Goal: Task Accomplishment & Management: Manage account settings

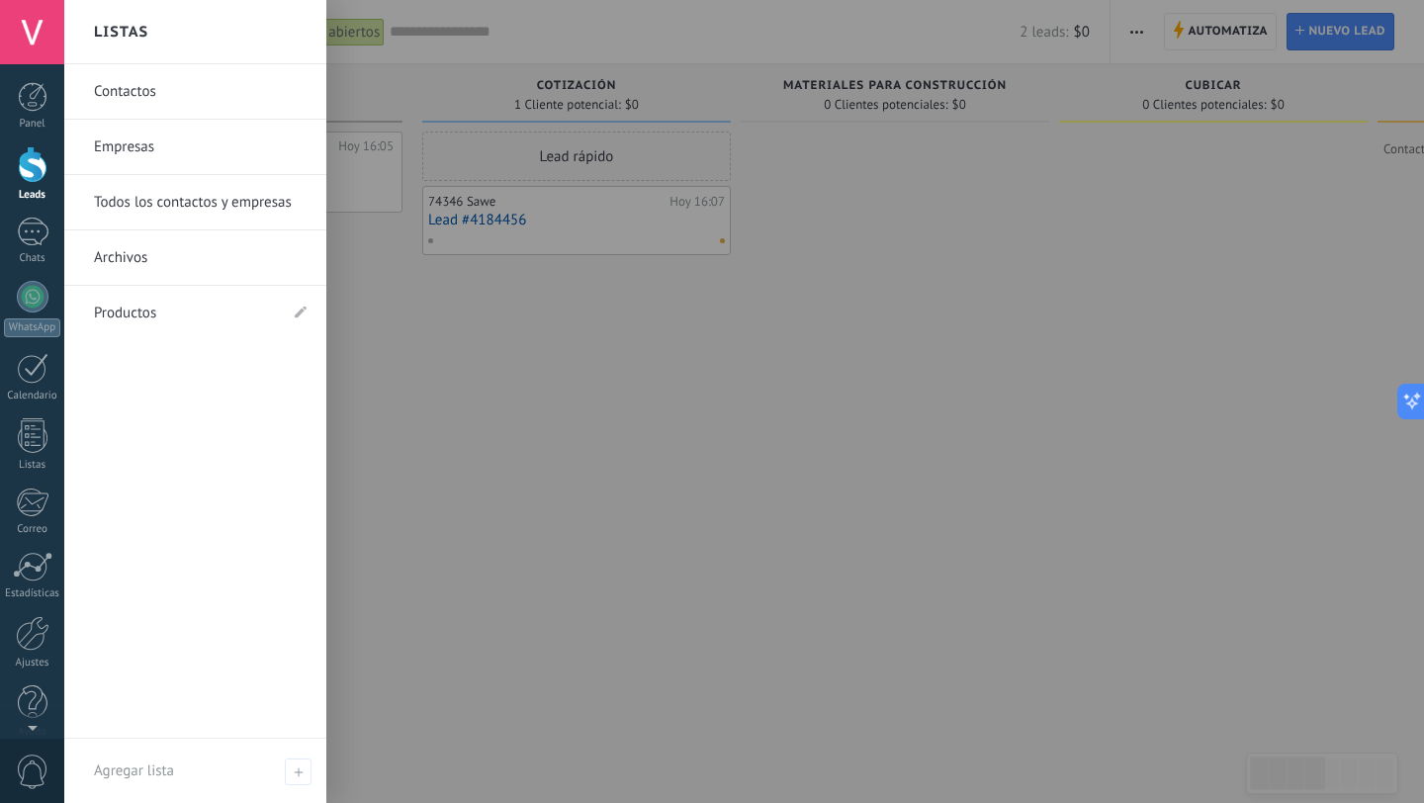
click at [134, 150] on link "Empresas" at bounding box center [200, 147] width 213 height 55
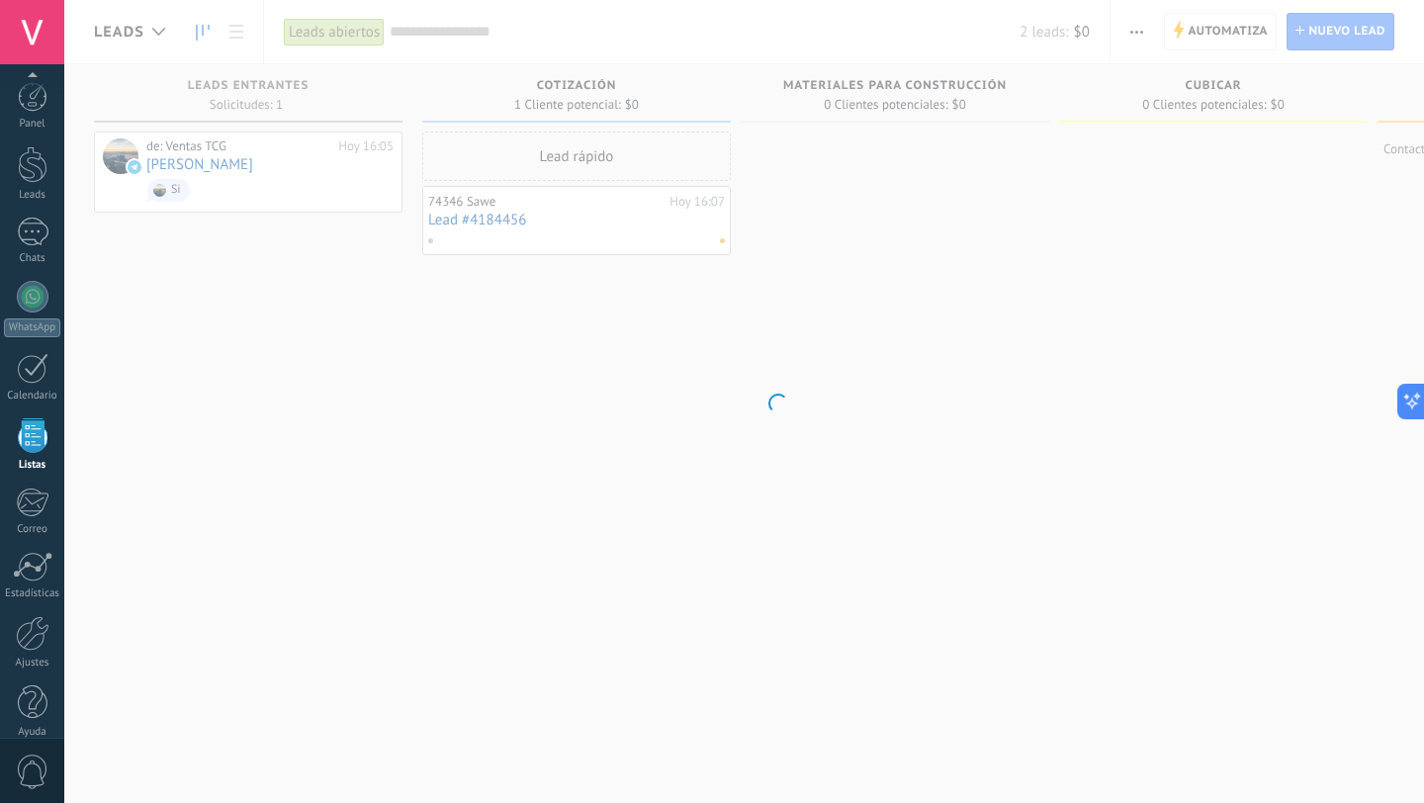
scroll to position [20, 0]
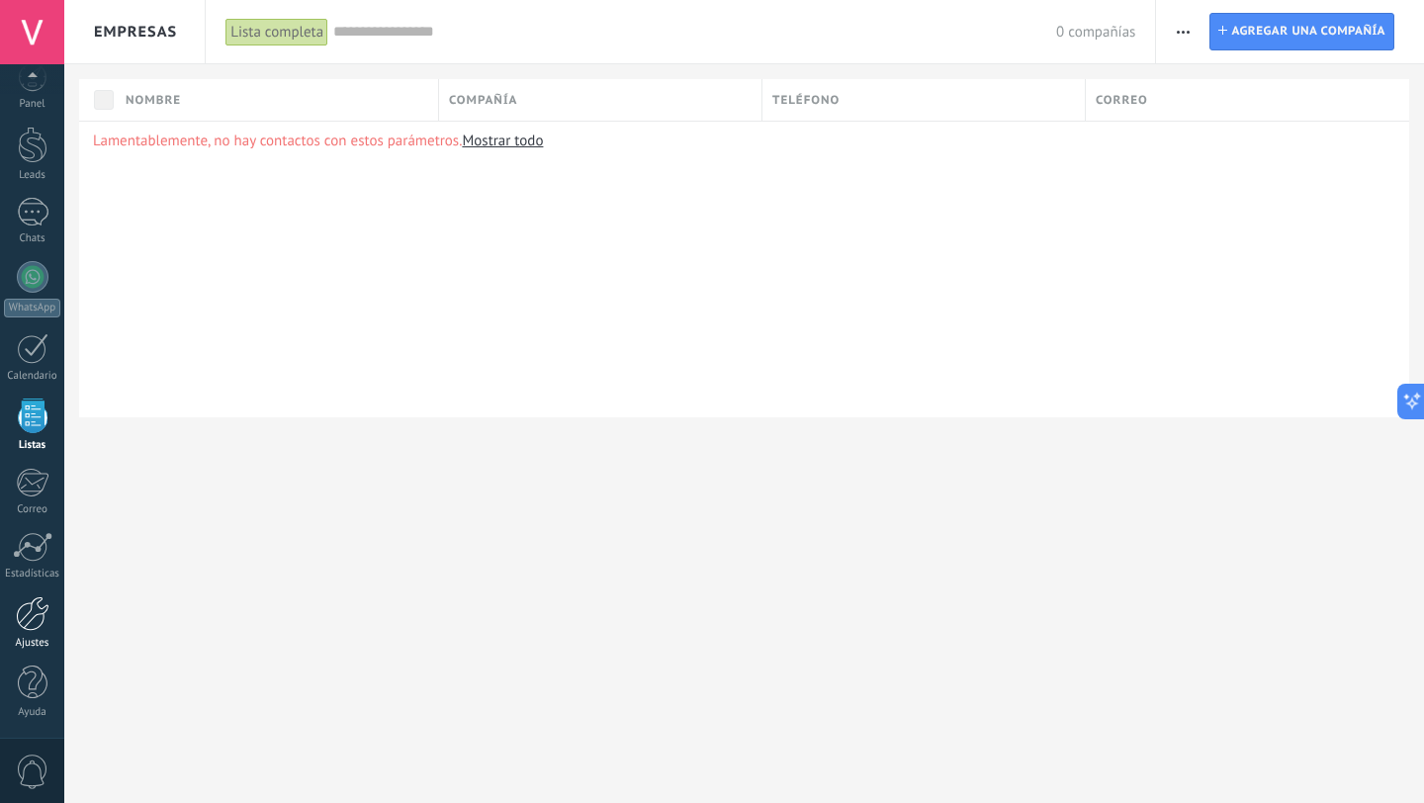
click at [36, 601] on div at bounding box center [33, 613] width 34 height 35
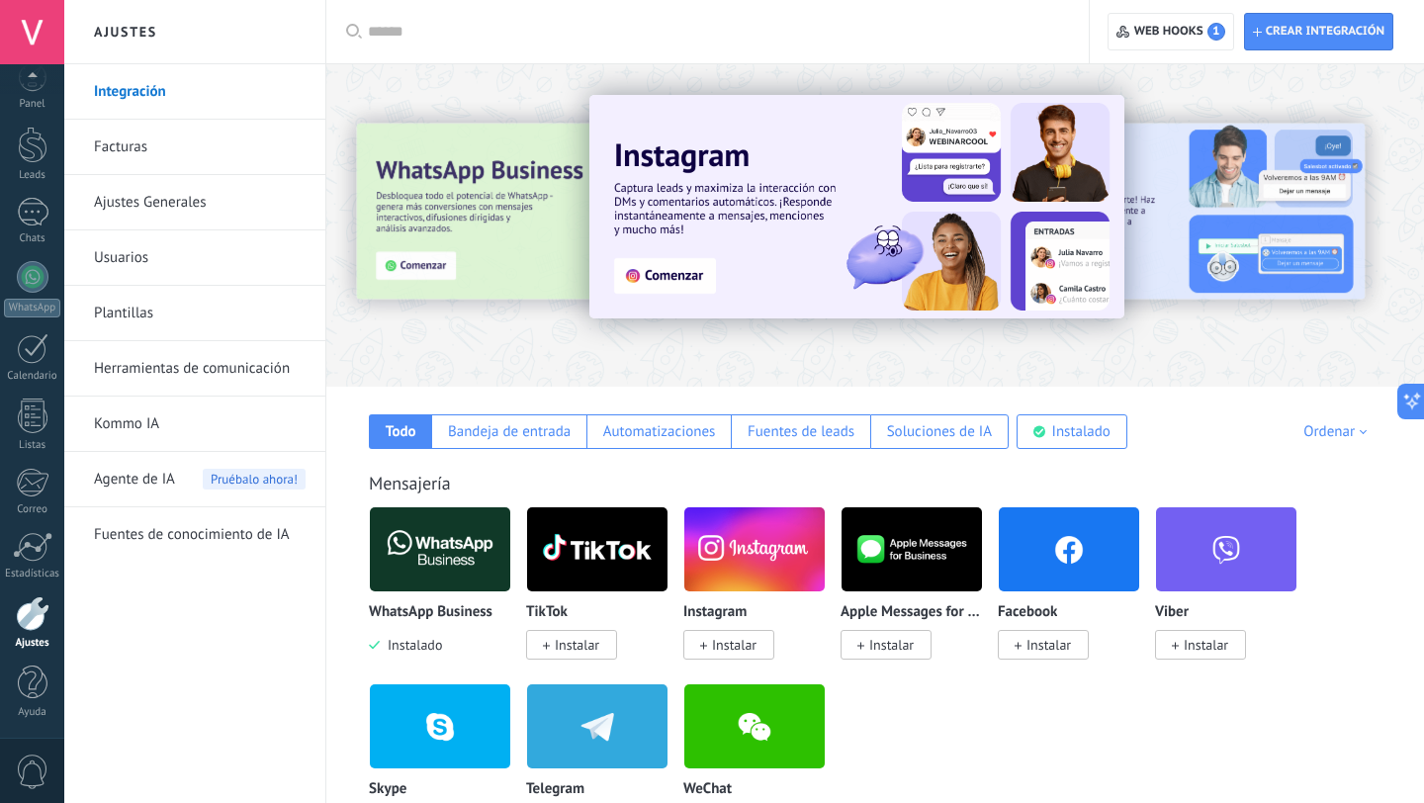
click at [138, 197] on link "Ajustes Generales" at bounding box center [200, 202] width 212 height 55
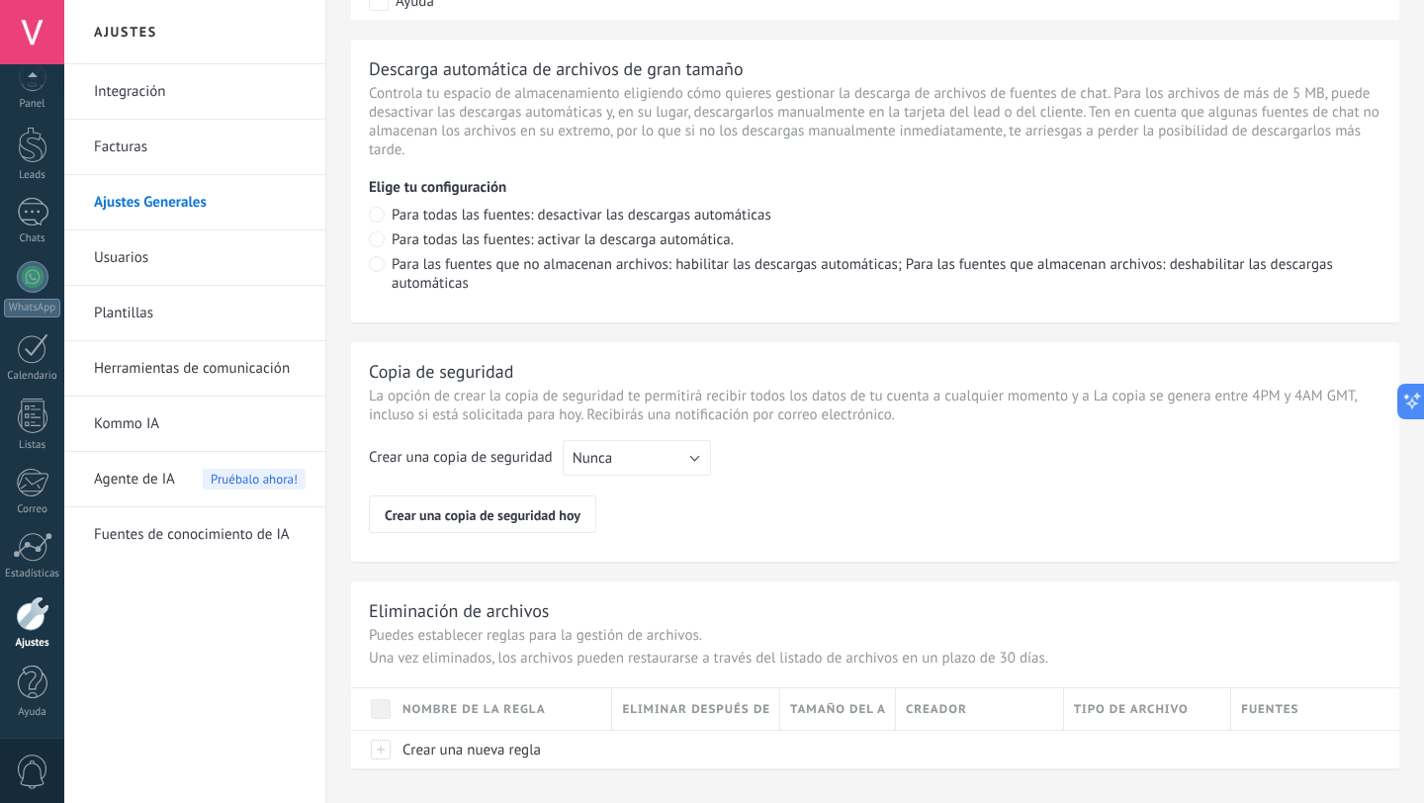
scroll to position [1413, 0]
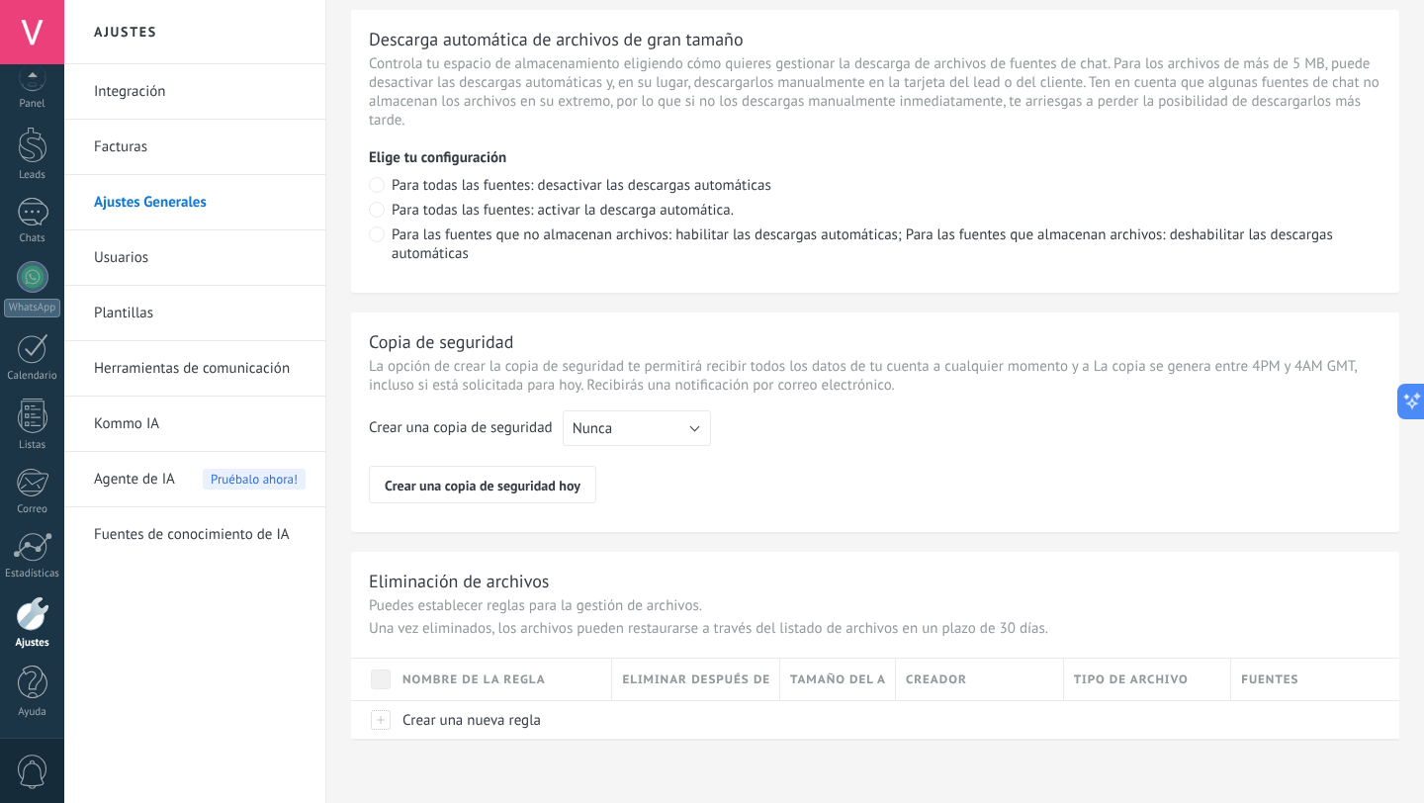
click at [143, 255] on link "Usuarios" at bounding box center [200, 257] width 212 height 55
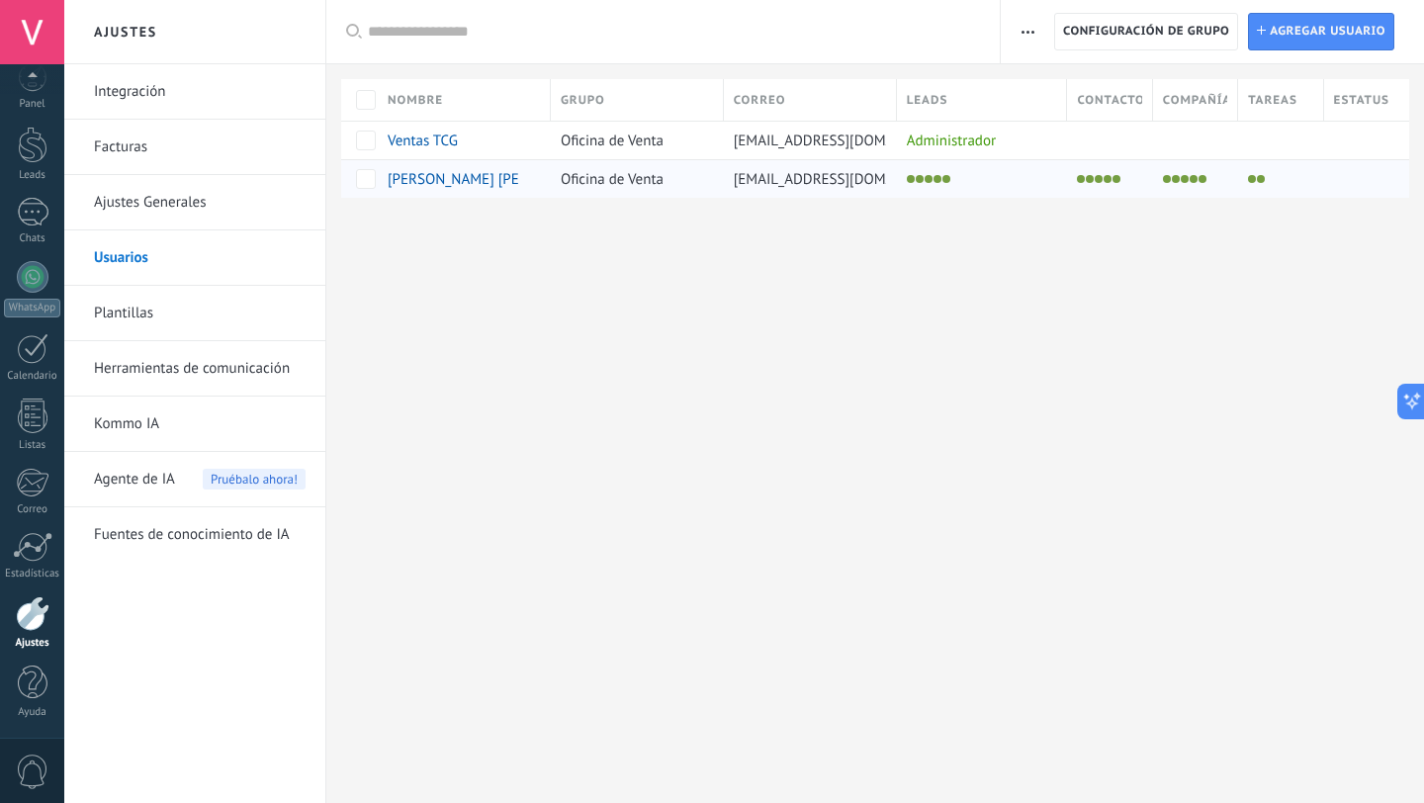
click at [1305, 178] on div at bounding box center [1275, 179] width 75 height 28
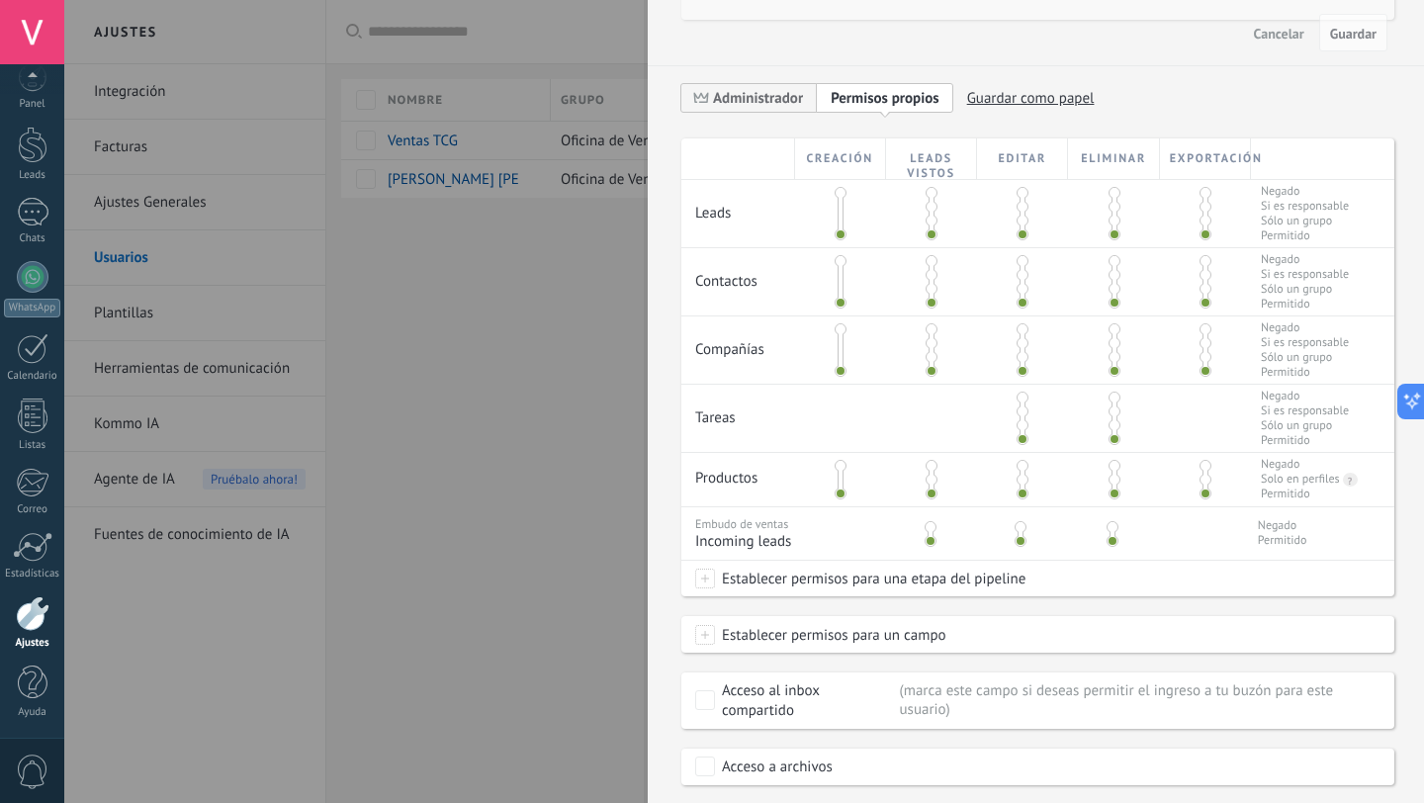
scroll to position [358, 0]
drag, startPoint x: 838, startPoint y: 226, endPoint x: 838, endPoint y: 195, distance: 31.6
click at [838, 195] on div at bounding box center [840, 210] width 6 height 49
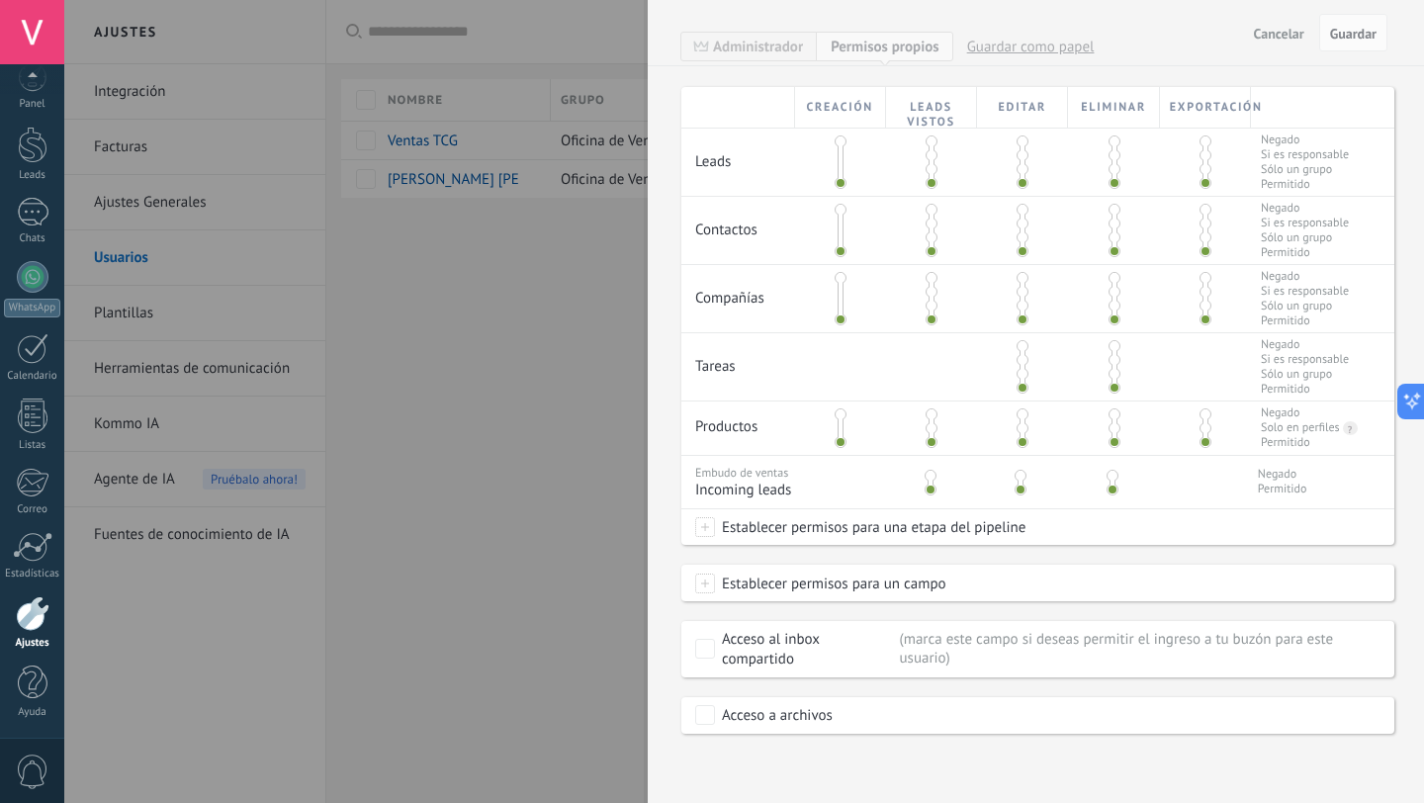
click at [609, 457] on div at bounding box center [712, 401] width 1424 height 803
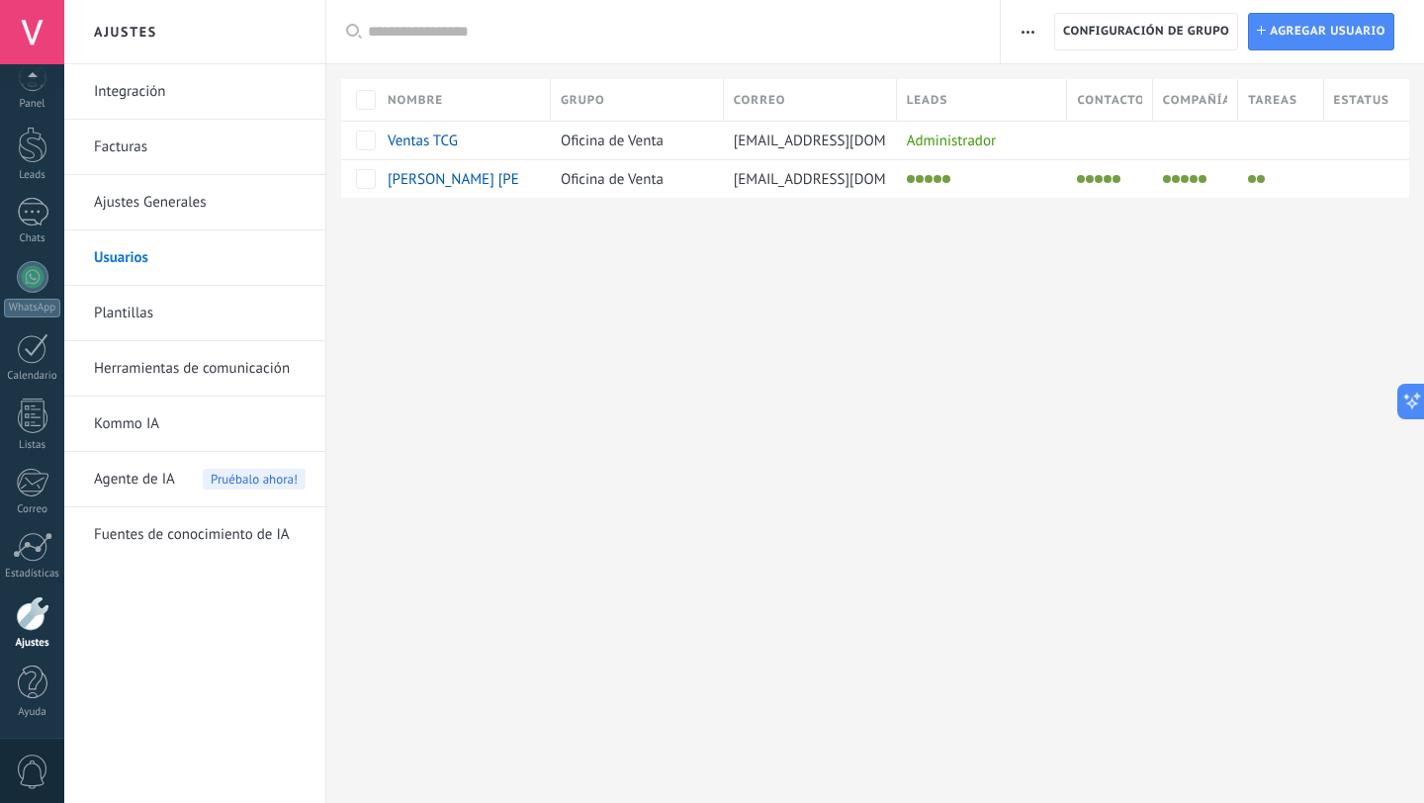
click at [1023, 24] on span "button" at bounding box center [1027, 32] width 13 height 38
click at [1102, 33] on span "Configuración de grupo" at bounding box center [1146, 32] width 166 height 36
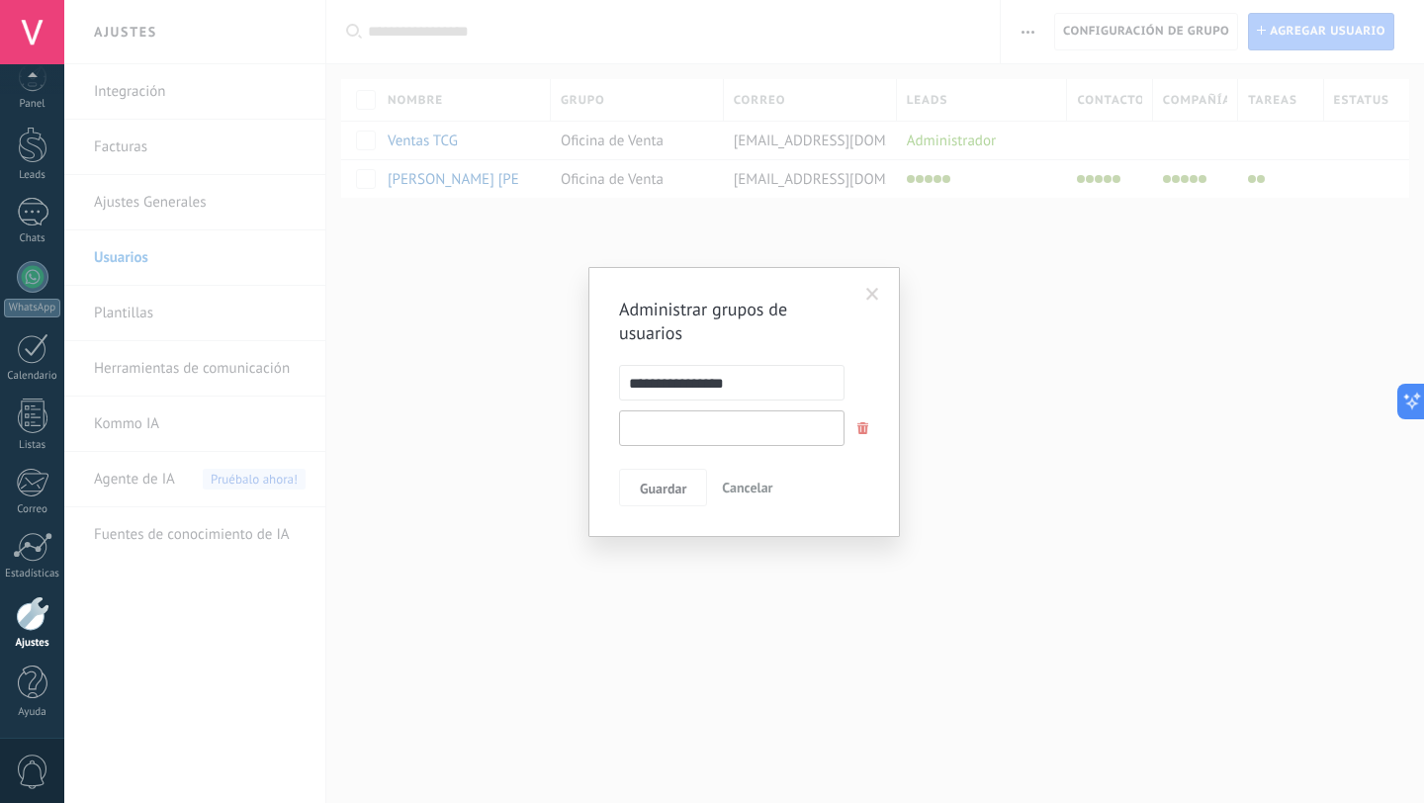
click at [762, 426] on input "text" at bounding box center [731, 428] width 225 height 36
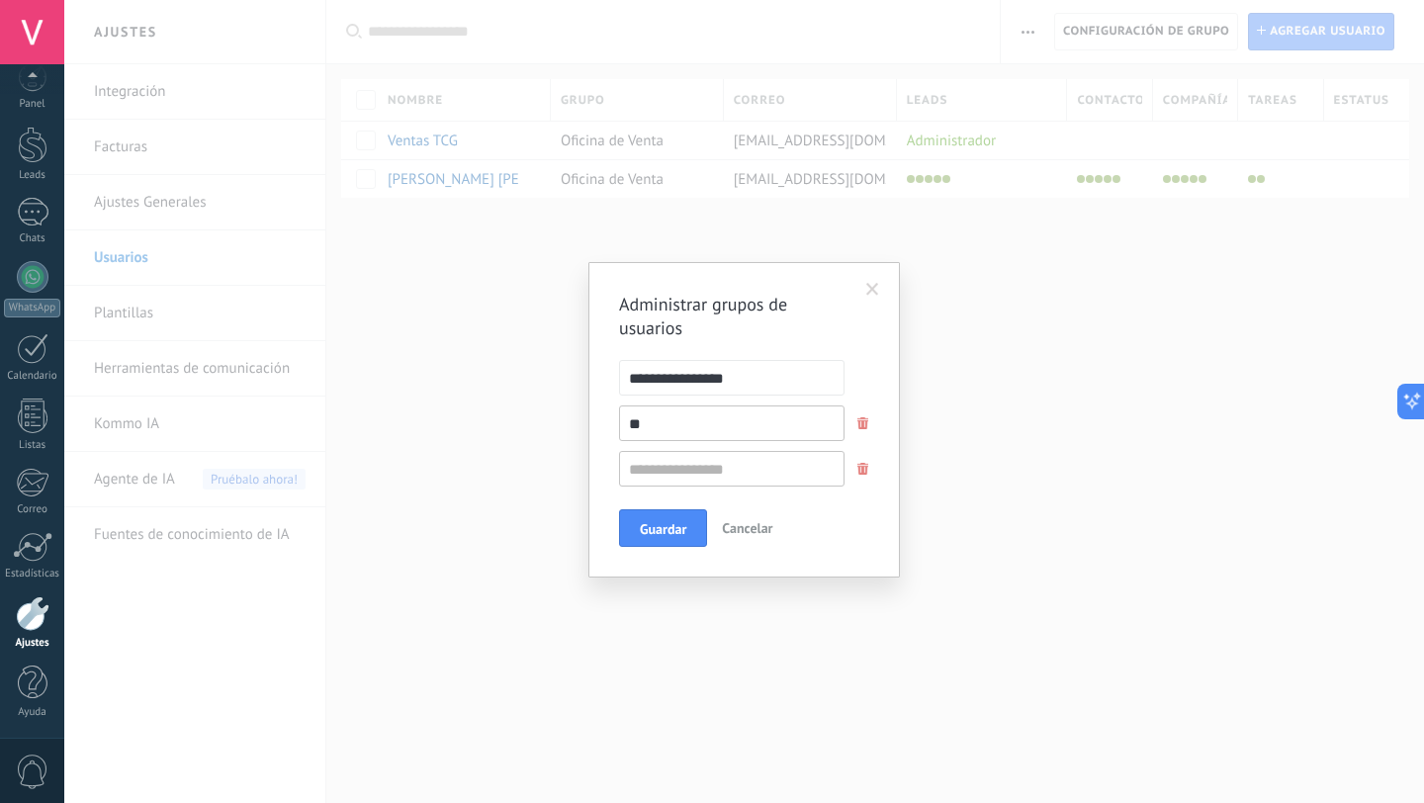
type input "*"
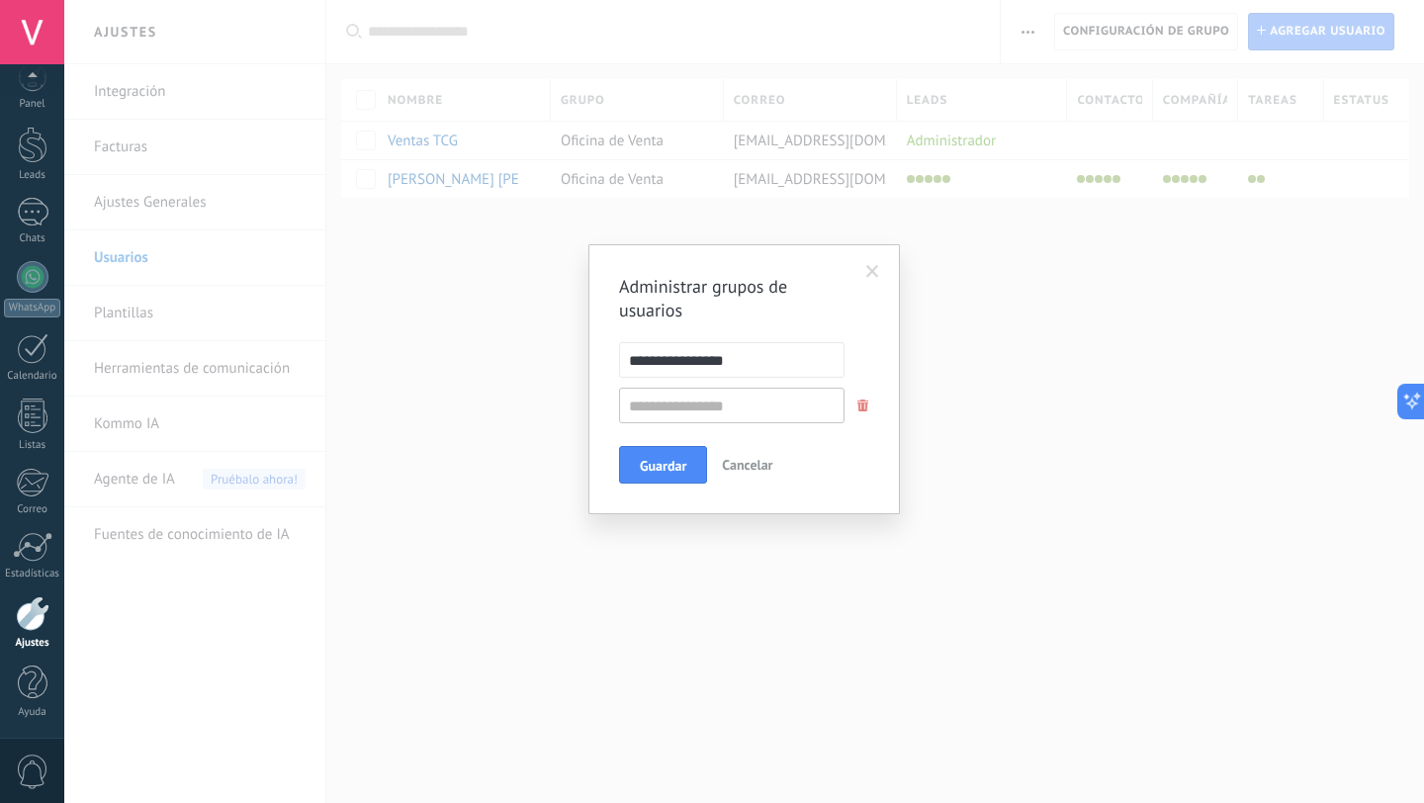
click at [1019, 311] on div "**********" at bounding box center [743, 401] width 1359 height 803
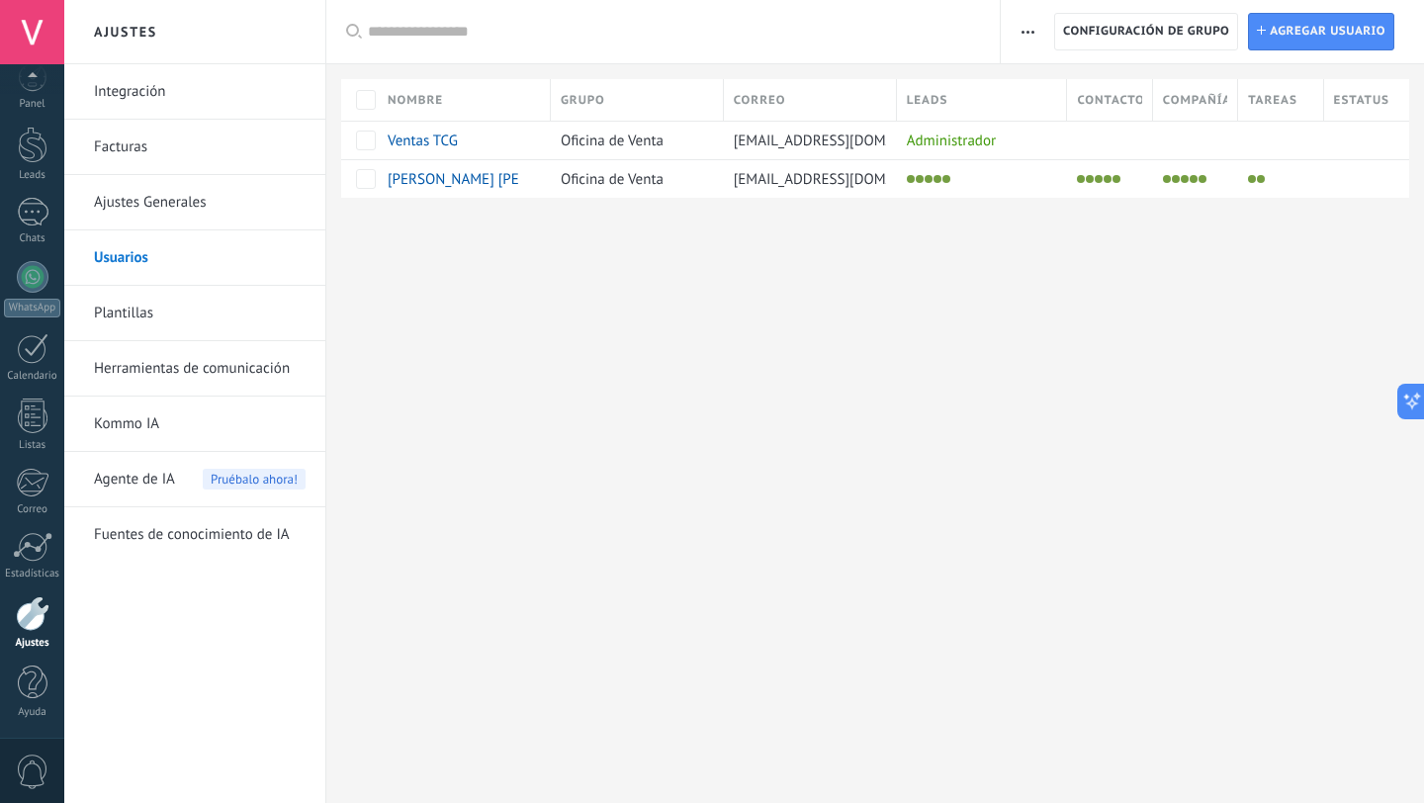
click at [1024, 31] on icon "button" at bounding box center [1027, 32] width 13 height 3
click at [1038, 76] on span "Registro de autorización" at bounding box center [1114, 84] width 153 height 40
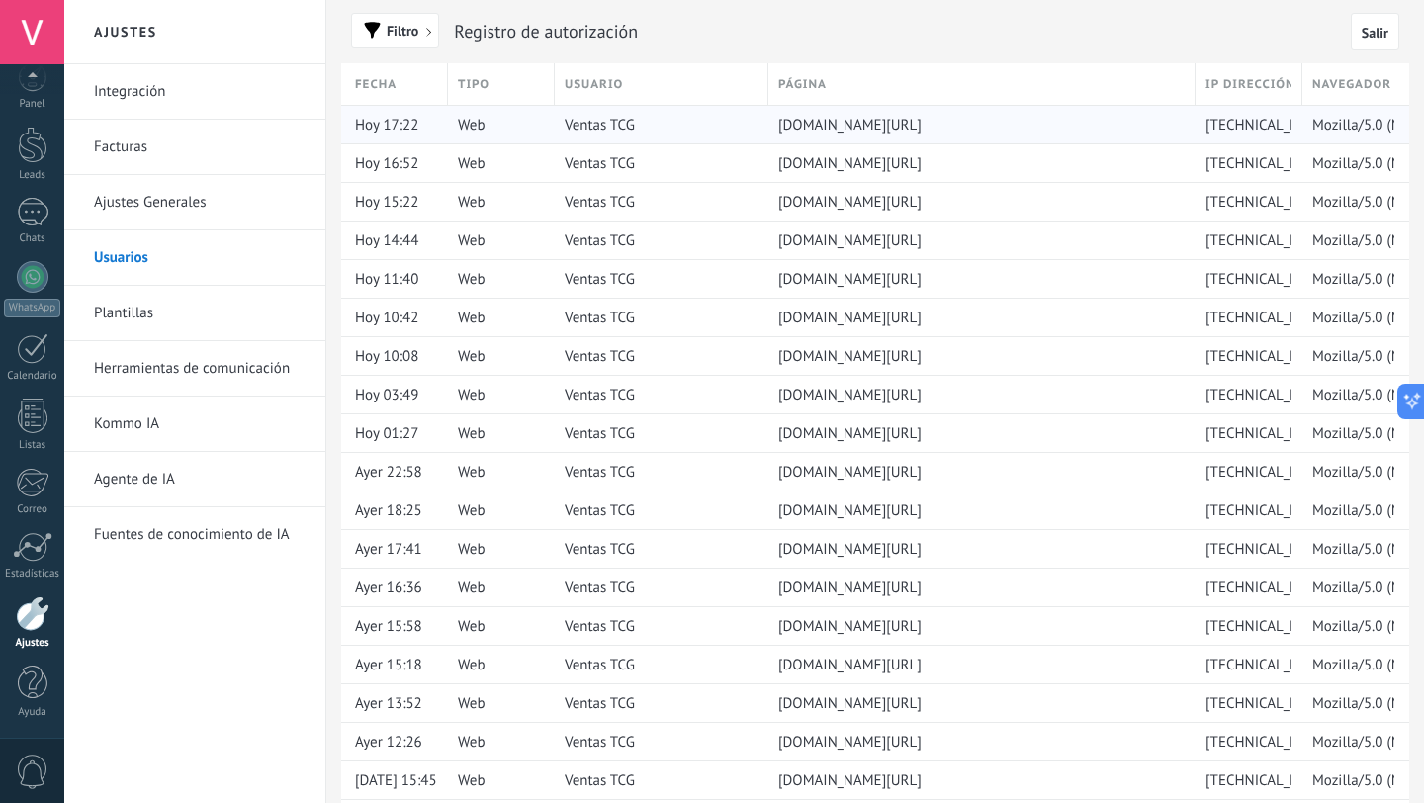
click at [834, 130] on span "[DOMAIN_NAME][URL]" at bounding box center [849, 125] width 143 height 19
click at [137, 249] on link "Usuarios" at bounding box center [200, 257] width 212 height 55
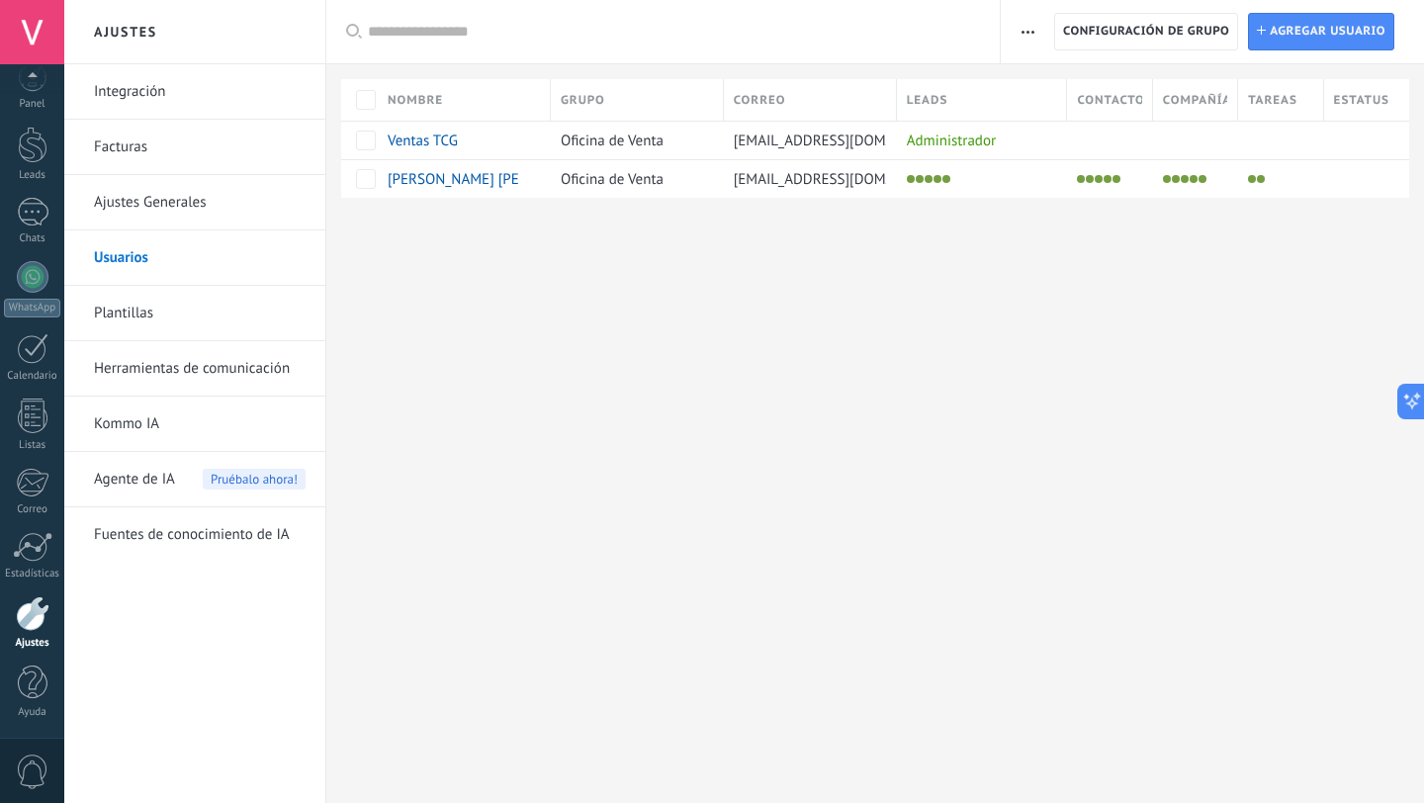
click at [1021, 31] on icon "button" at bounding box center [1027, 32] width 13 height 3
click at [1079, 242] on div at bounding box center [874, 230] width 1097 height 64
click at [447, 174] on span "[PERSON_NAME] [PERSON_NAME]" at bounding box center [496, 179] width 216 height 19
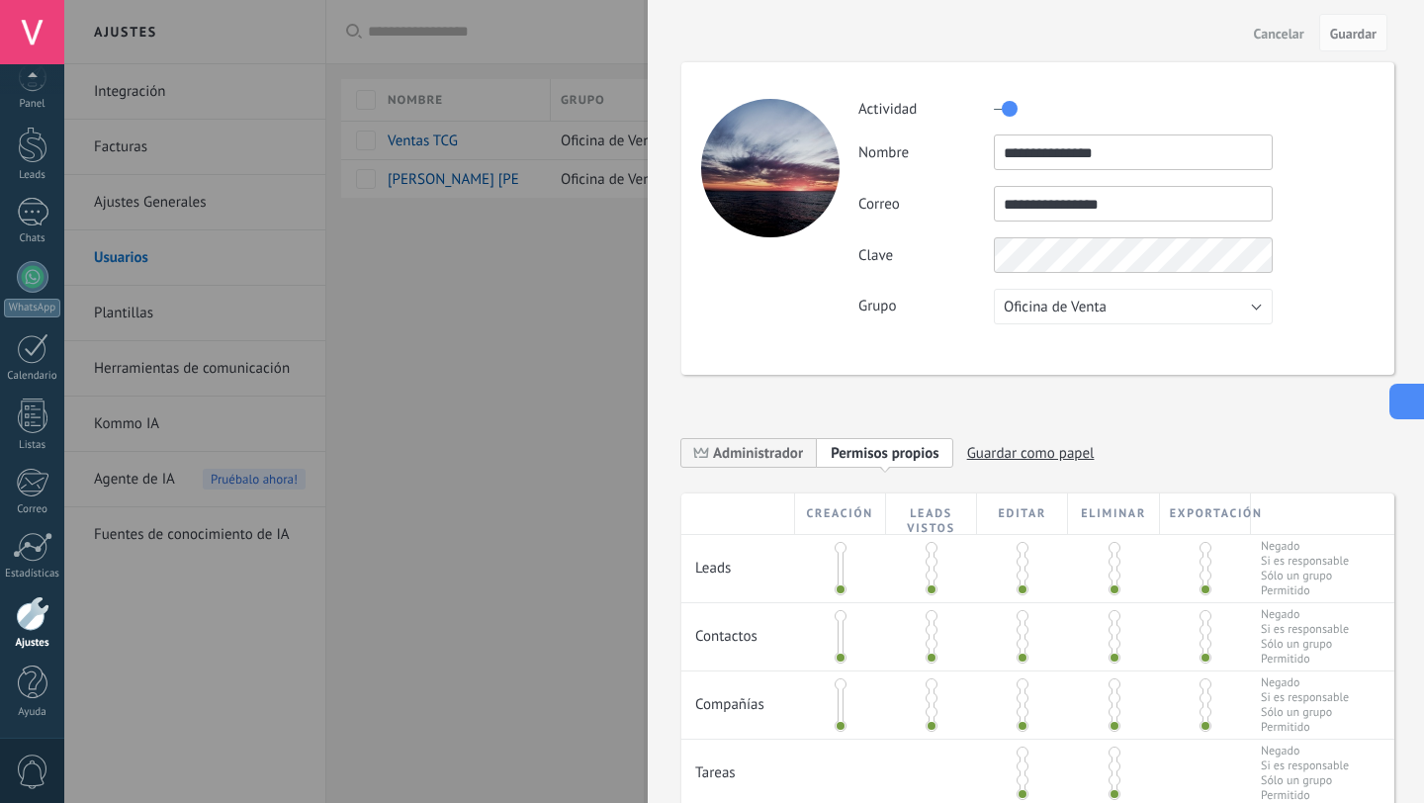
click at [1407, 391] on icon at bounding box center [1404, 401] width 21 height 21
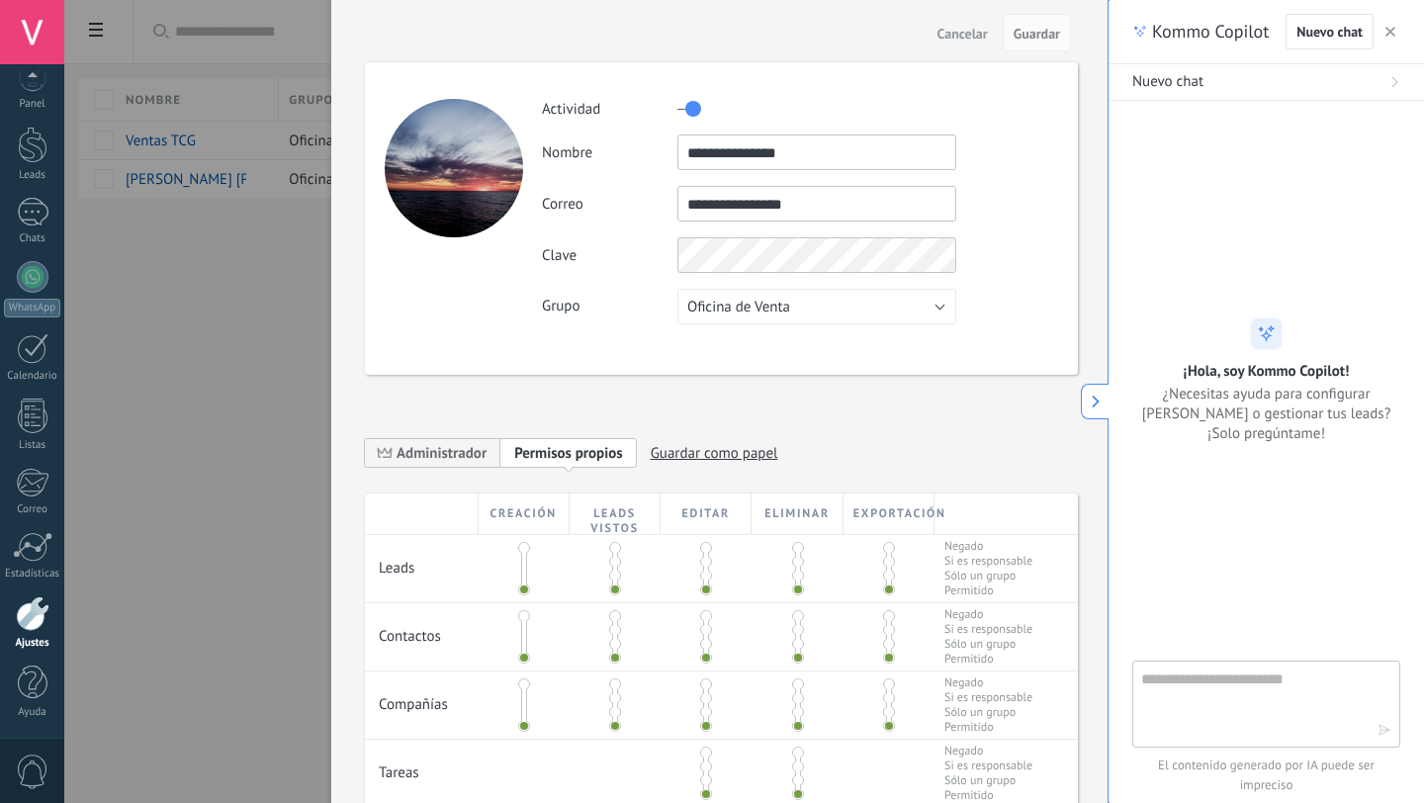
click at [1208, 669] on textarea at bounding box center [1252, 702] width 222 height 71
click at [1209, 674] on textarea at bounding box center [1252, 702] width 222 height 71
type textarea "*"
